Goal: Check status: Check status

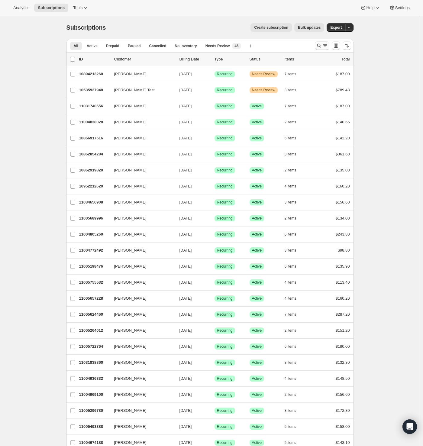
click at [326, 47] on icon "Search and filter results" at bounding box center [325, 46] width 6 height 6
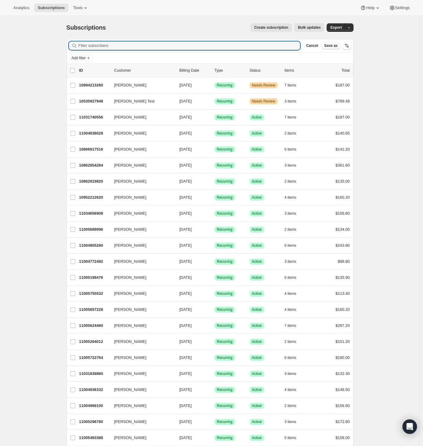
paste input "[EMAIL_ADDRESS][DOMAIN_NAME]"
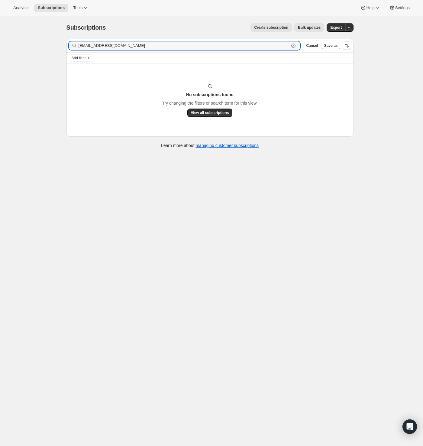
type input "[EMAIL_ADDRESS][DOMAIN_NAME]"
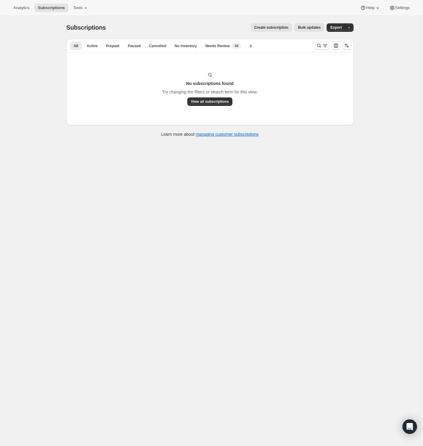
click at [322, 44] on icon "Search and filter results" at bounding box center [319, 46] width 6 height 6
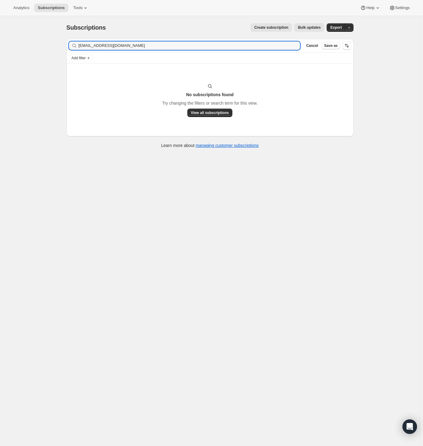
type input "v"
drag, startPoint x: 139, startPoint y: 48, endPoint x: 48, endPoint y: 51, distance: 90.5
click at [48, 51] on div "Subscriptions. This page is ready Subscriptions Create subscription Bulk update…" at bounding box center [210, 239] width 420 height 446
type input "Shanda Johnson"
